Goal: Navigation & Orientation: Find specific page/section

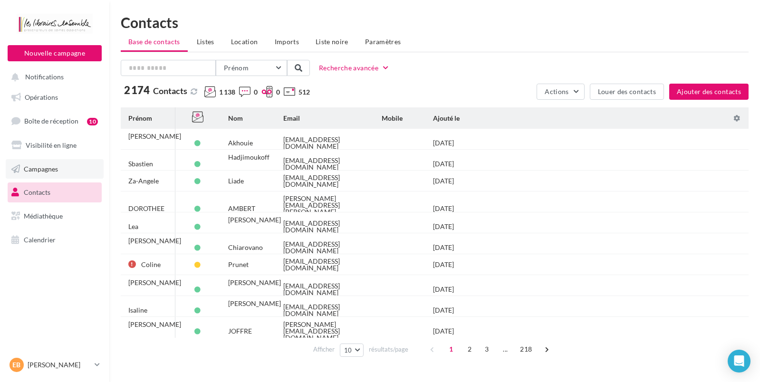
click at [46, 173] on span "Campagnes" at bounding box center [41, 168] width 34 height 8
